Goal: Information Seeking & Learning: Learn about a topic

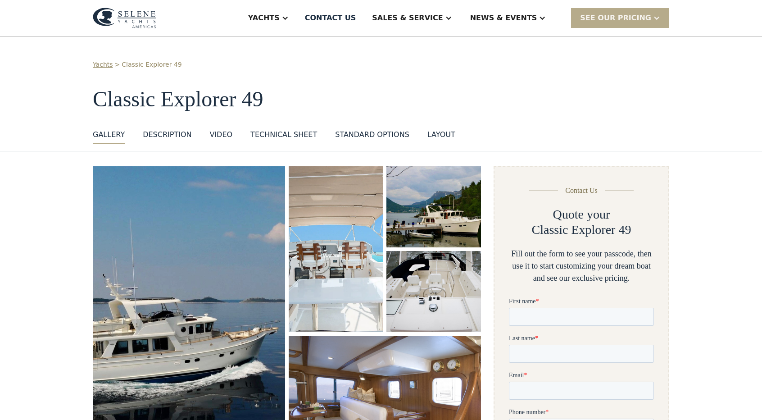
click at [427, 133] on div "layout" at bounding box center [441, 134] width 28 height 11
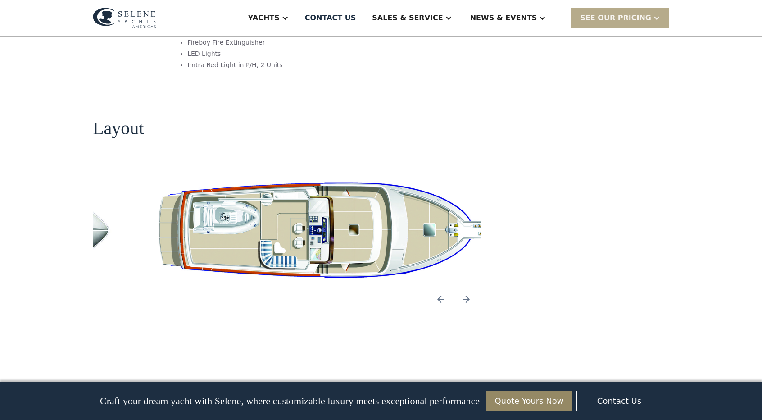
scroll to position [1671, 0]
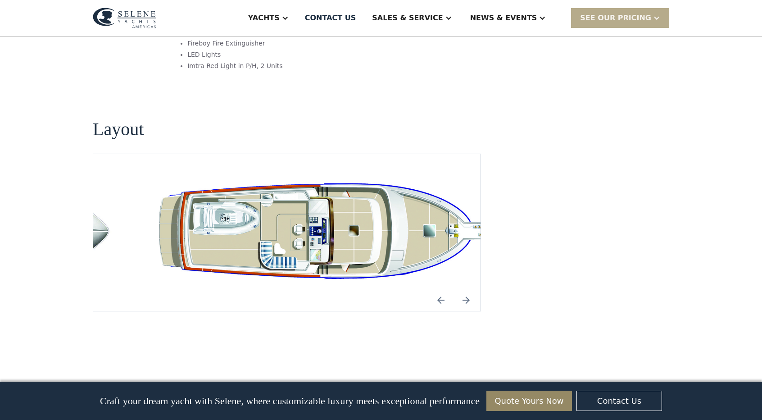
click at [437, 289] on img "Previous slide" at bounding box center [441, 300] width 22 height 22
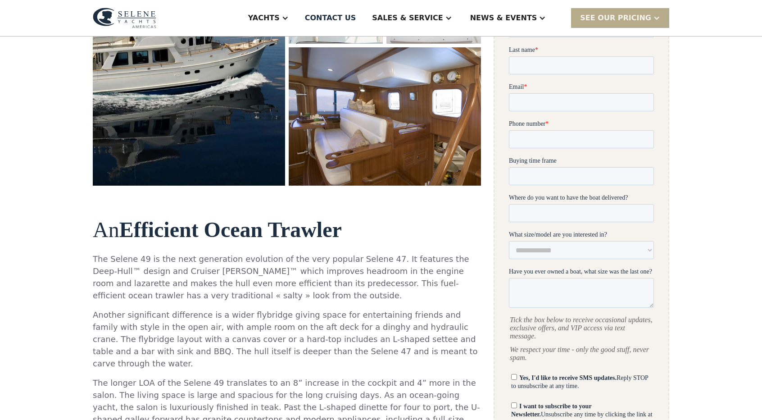
scroll to position [289, 0]
